Goal: Use online tool/utility: Utilize a website feature to perform a specific function

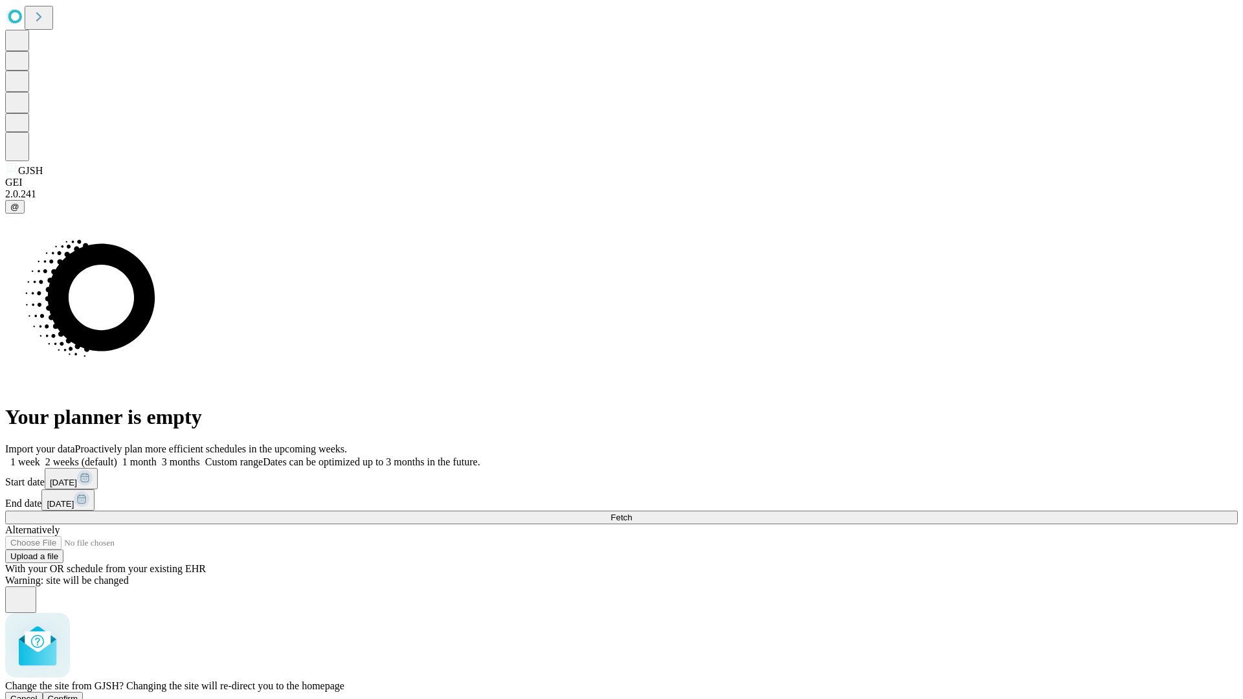
click at [78, 694] on span "Confirm" at bounding box center [63, 699] width 30 height 10
click at [40, 456] on label "1 week" at bounding box center [22, 461] width 35 height 11
click at [632, 513] on span "Fetch" at bounding box center [620, 518] width 21 height 10
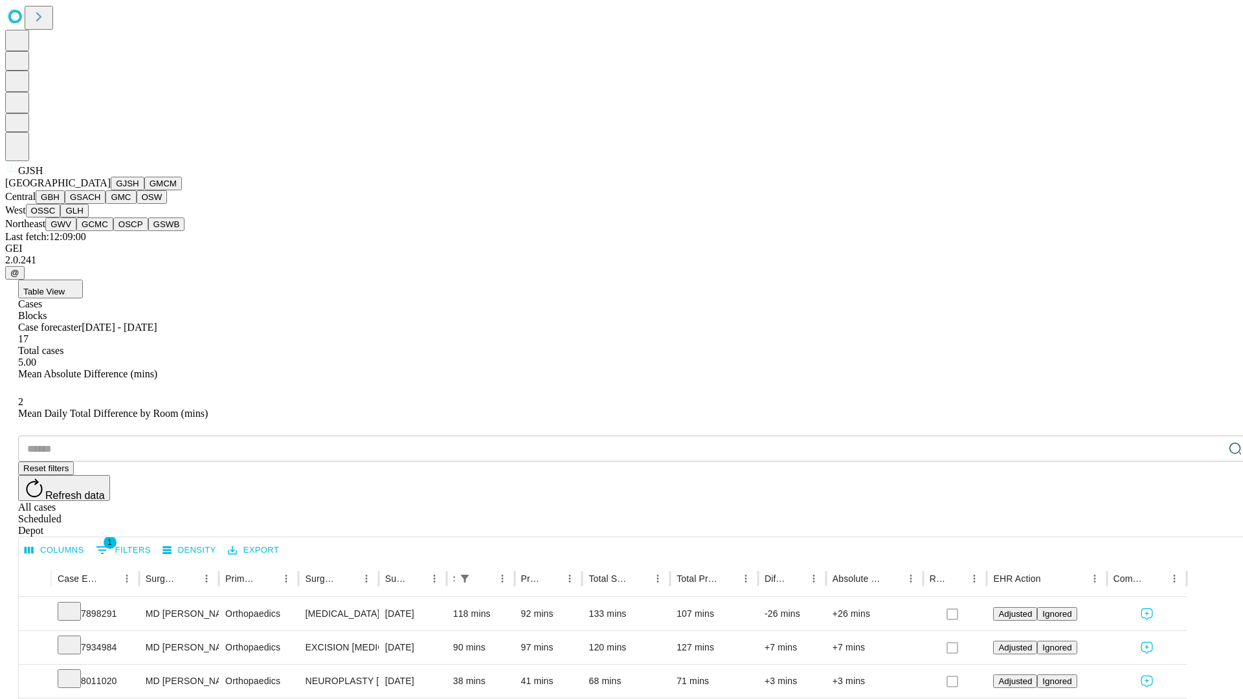
click at [144, 190] on button "GMCM" at bounding box center [163, 184] width 38 height 14
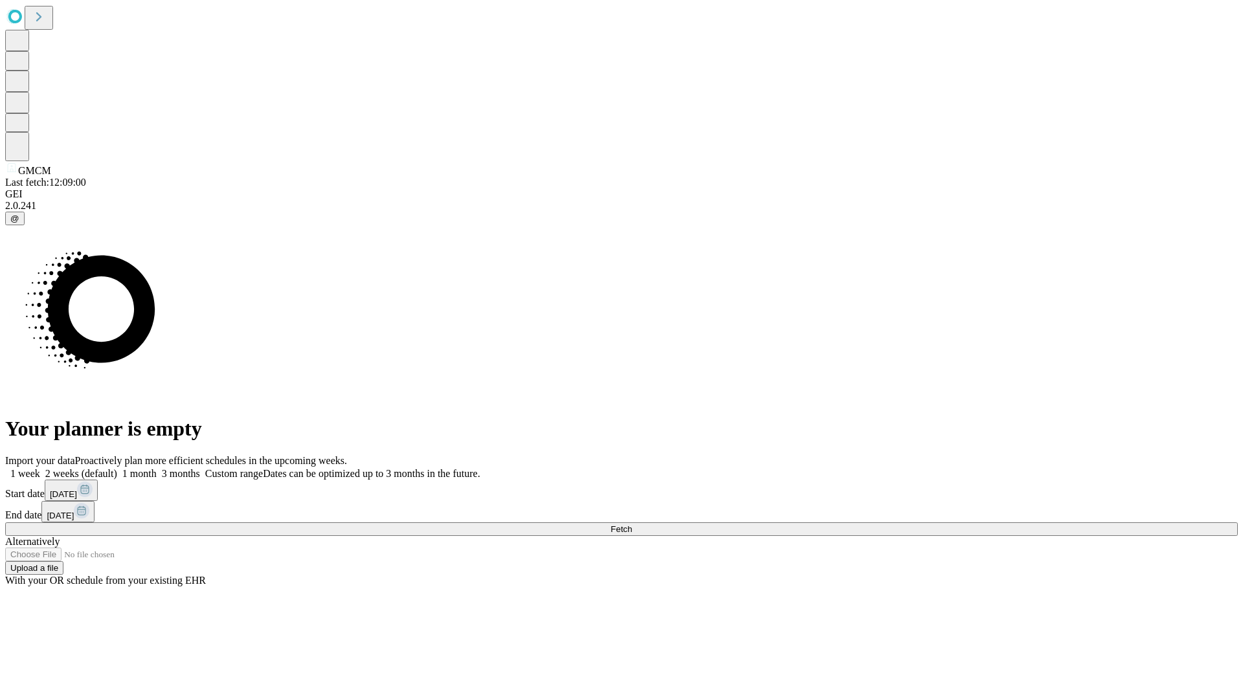
click at [40, 468] on label "1 week" at bounding box center [22, 473] width 35 height 11
click at [632, 524] on span "Fetch" at bounding box center [620, 529] width 21 height 10
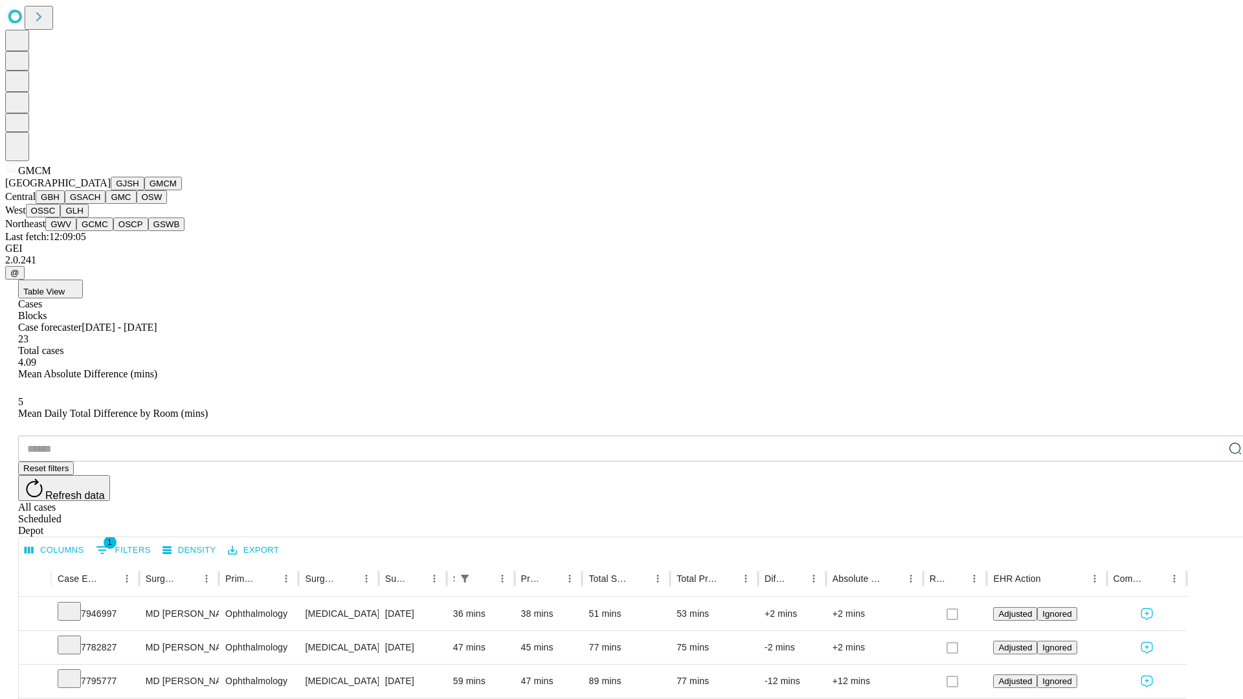
click at [65, 204] on button "GBH" at bounding box center [50, 197] width 29 height 14
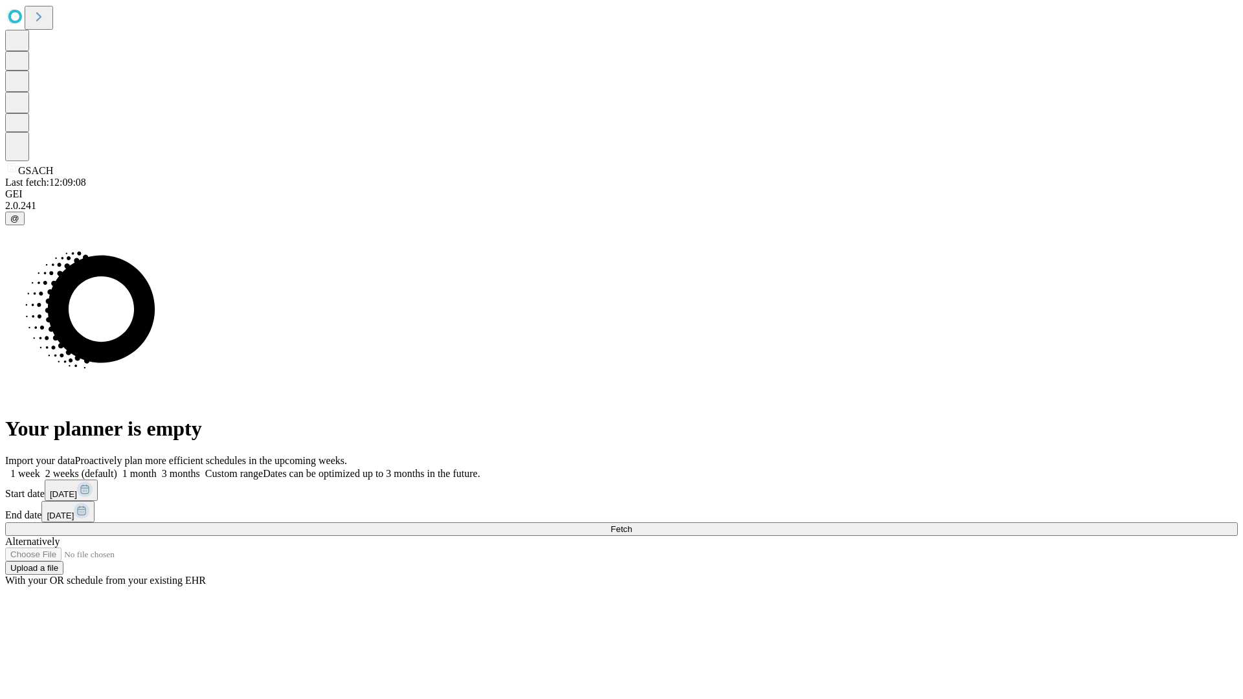
click at [632, 524] on span "Fetch" at bounding box center [620, 529] width 21 height 10
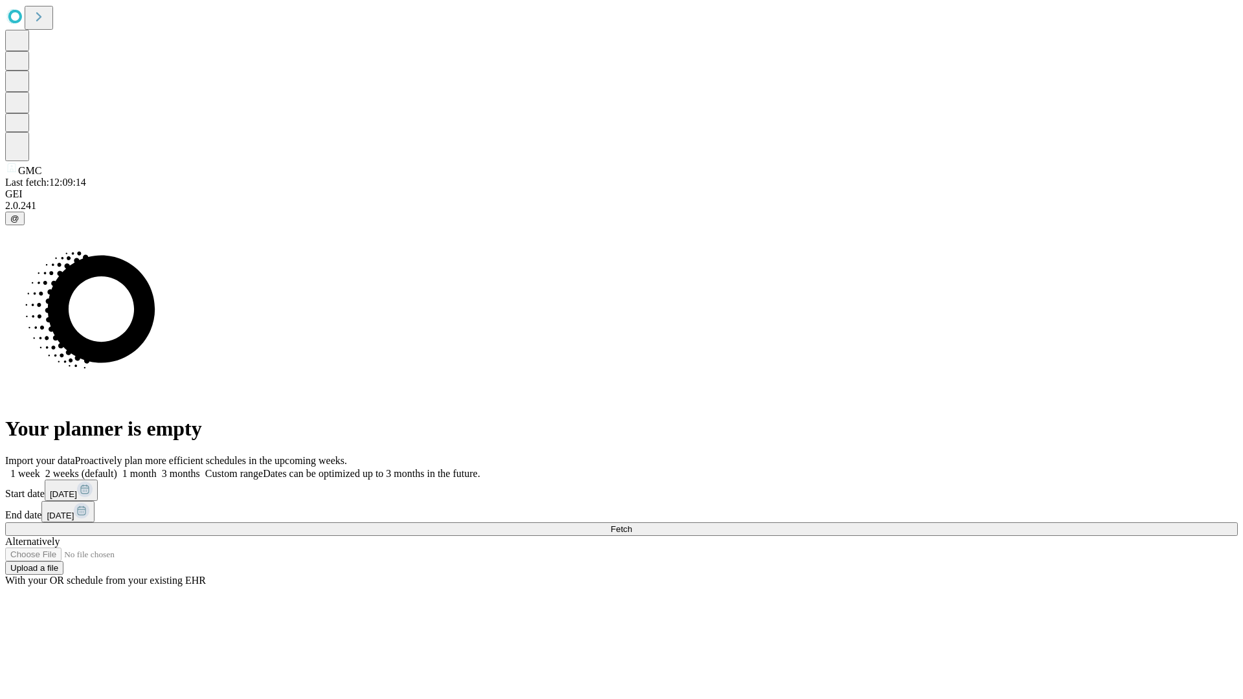
click at [632, 524] on span "Fetch" at bounding box center [620, 529] width 21 height 10
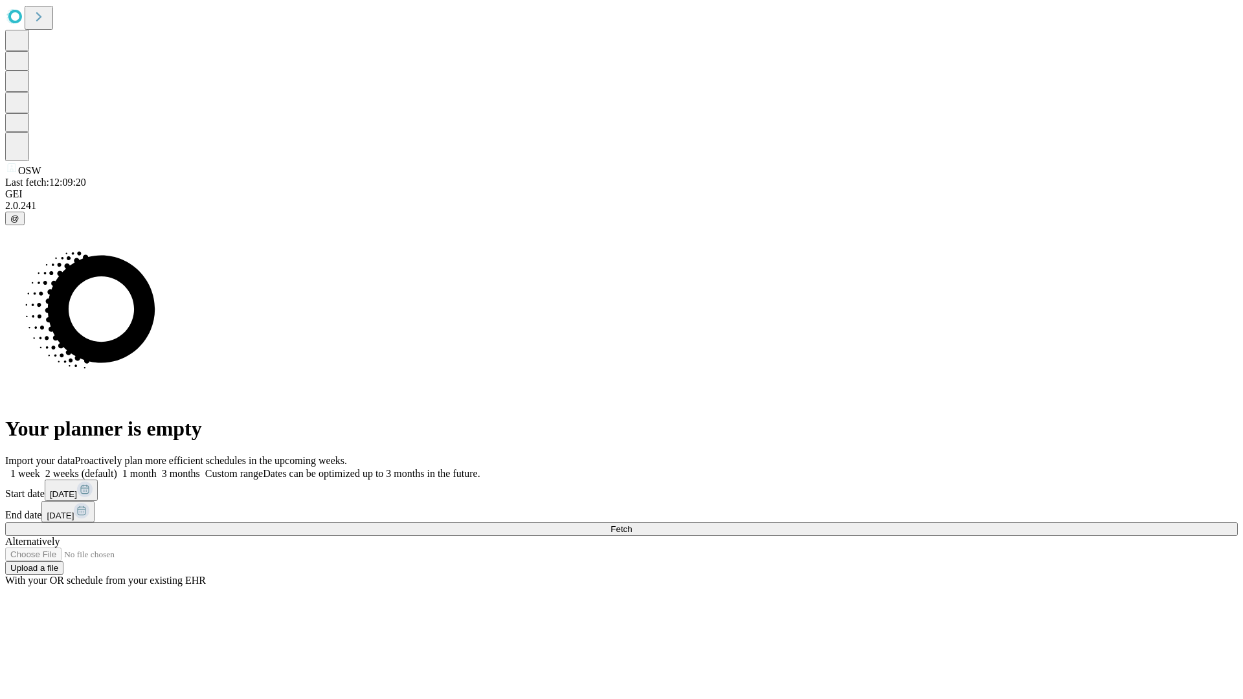
click at [632, 524] on span "Fetch" at bounding box center [620, 529] width 21 height 10
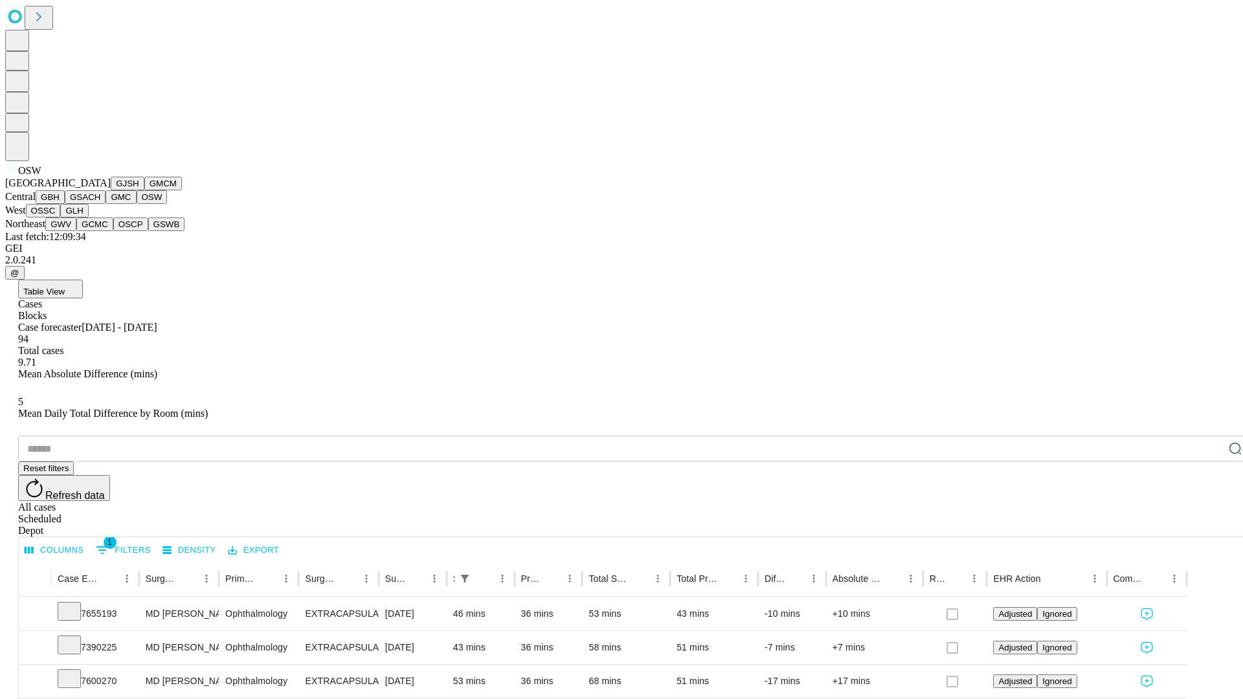
click at [61, 218] on button "OSSC" at bounding box center [43, 211] width 35 height 14
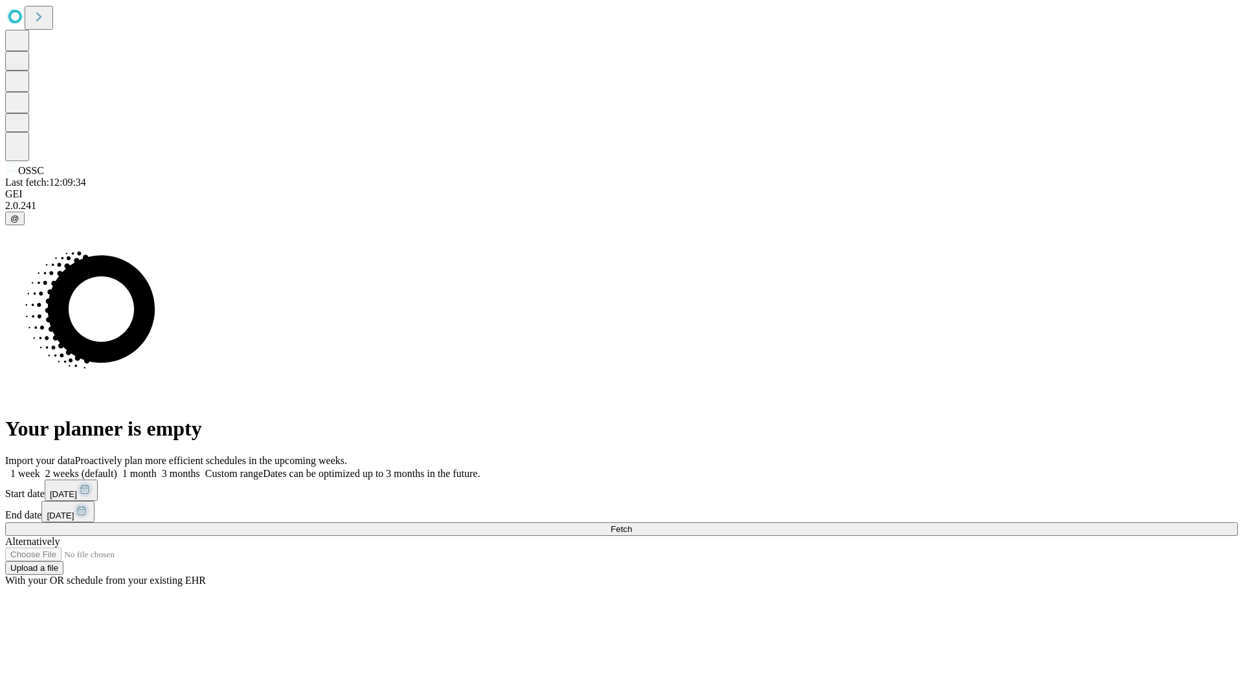
click at [40, 468] on label "1 week" at bounding box center [22, 473] width 35 height 11
click at [632, 524] on span "Fetch" at bounding box center [620, 529] width 21 height 10
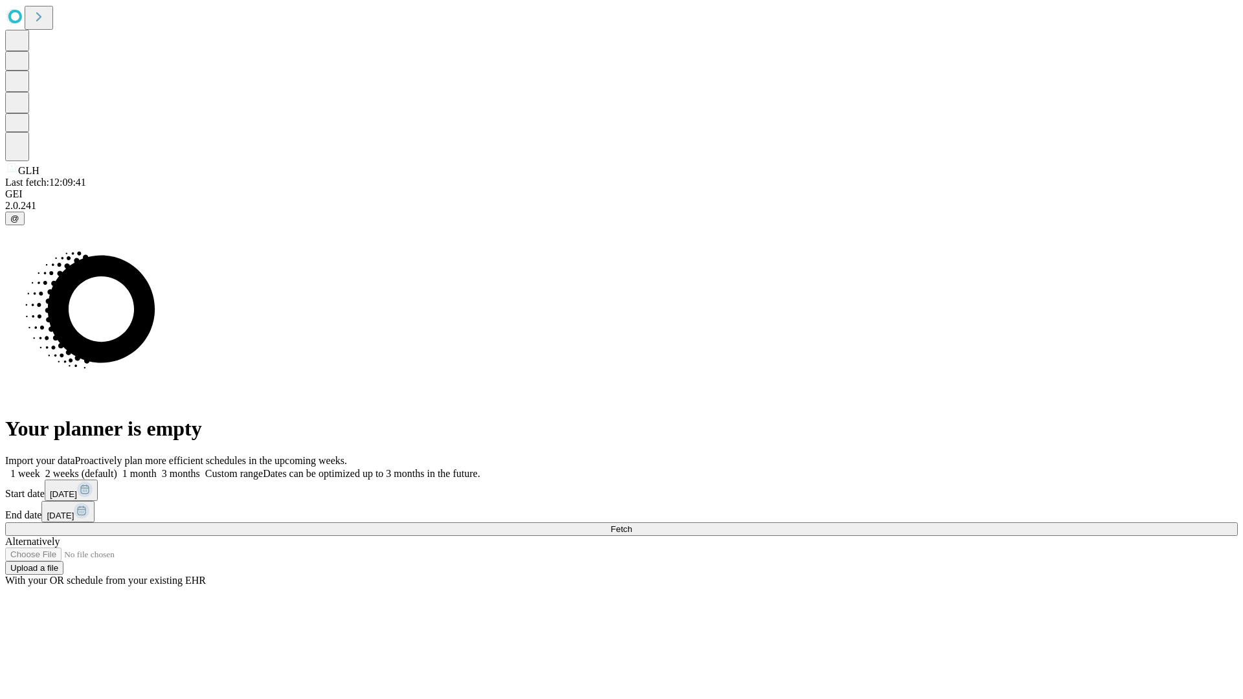
click at [40, 468] on label "1 week" at bounding box center [22, 473] width 35 height 11
click at [632, 524] on span "Fetch" at bounding box center [620, 529] width 21 height 10
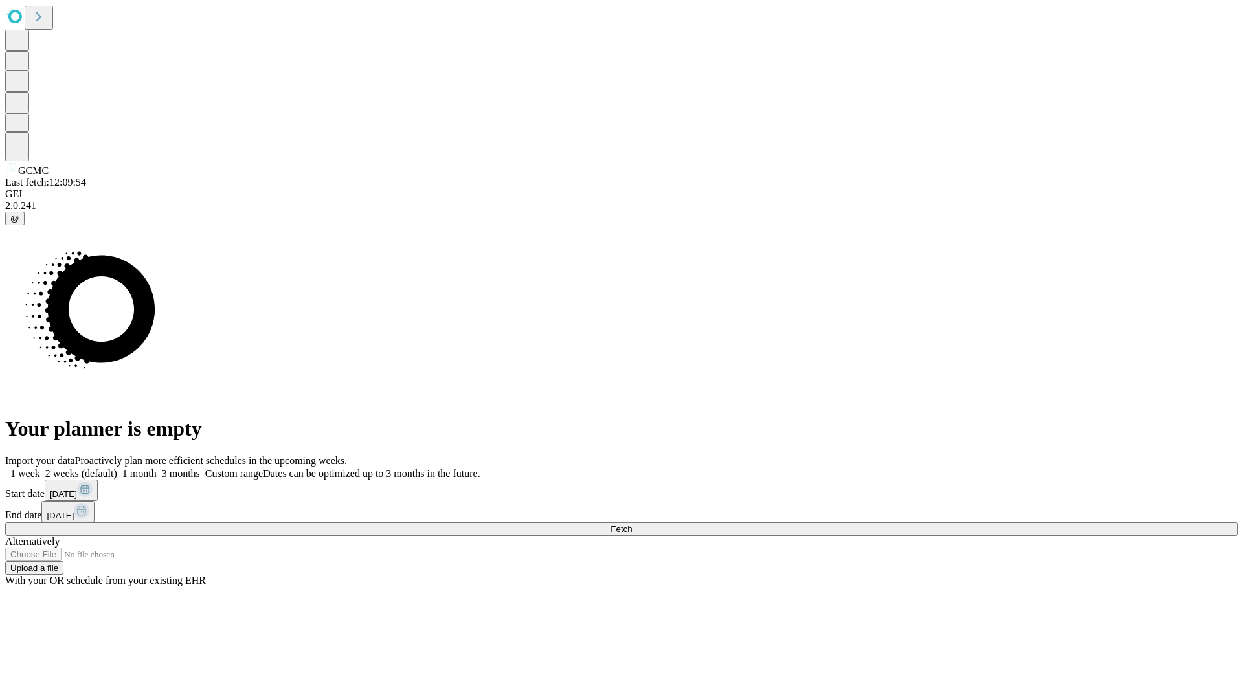
click at [40, 468] on label "1 week" at bounding box center [22, 473] width 35 height 11
click at [632, 524] on span "Fetch" at bounding box center [620, 529] width 21 height 10
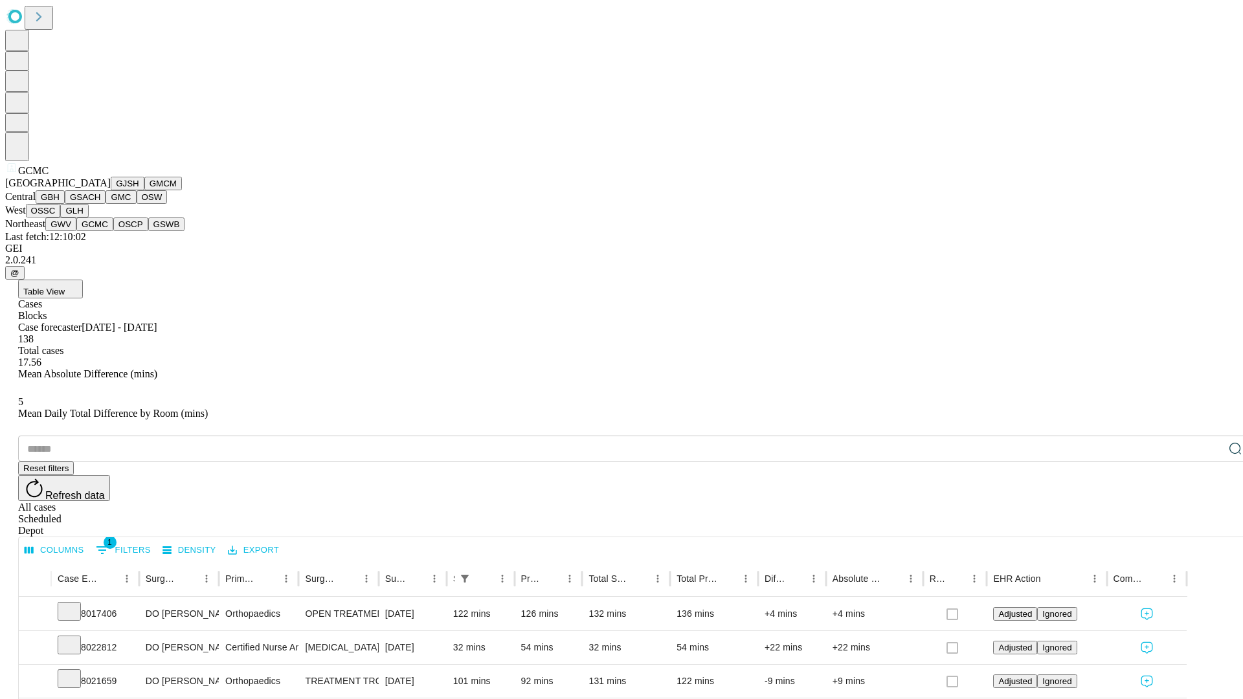
click at [113, 231] on button "OSCP" at bounding box center [130, 225] width 35 height 14
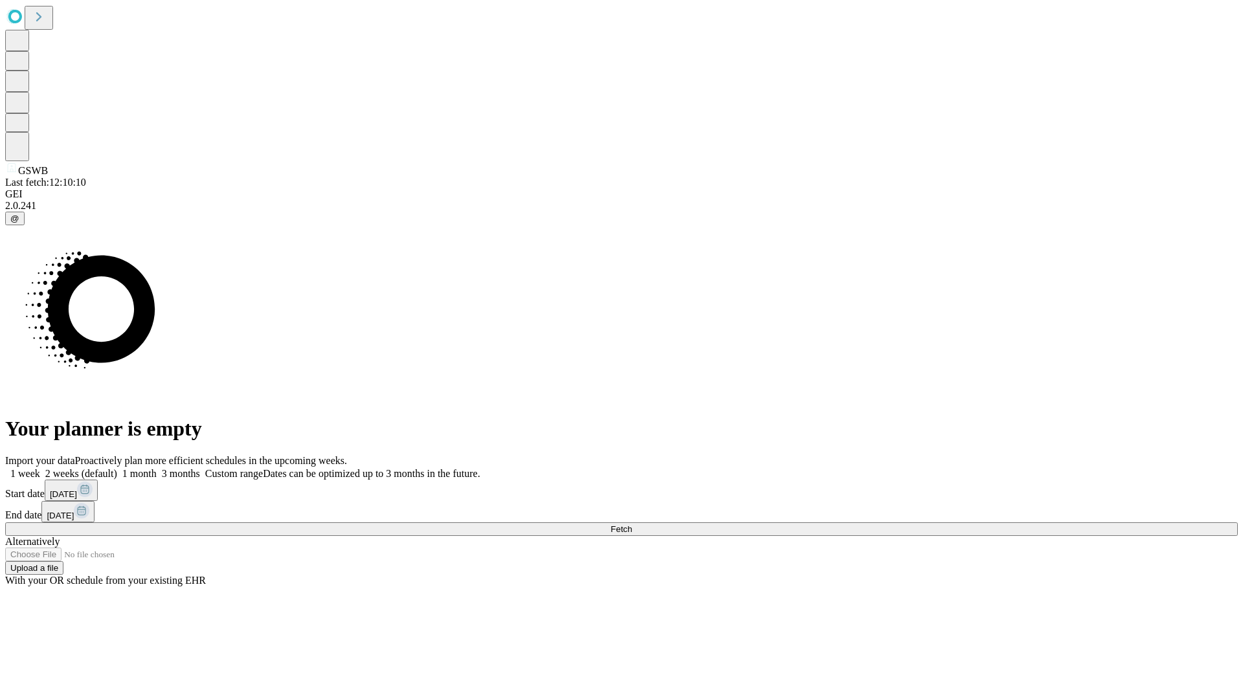
click at [40, 468] on label "1 week" at bounding box center [22, 473] width 35 height 11
click at [632, 524] on span "Fetch" at bounding box center [620, 529] width 21 height 10
